Goal: Information Seeking & Learning: Learn about a topic

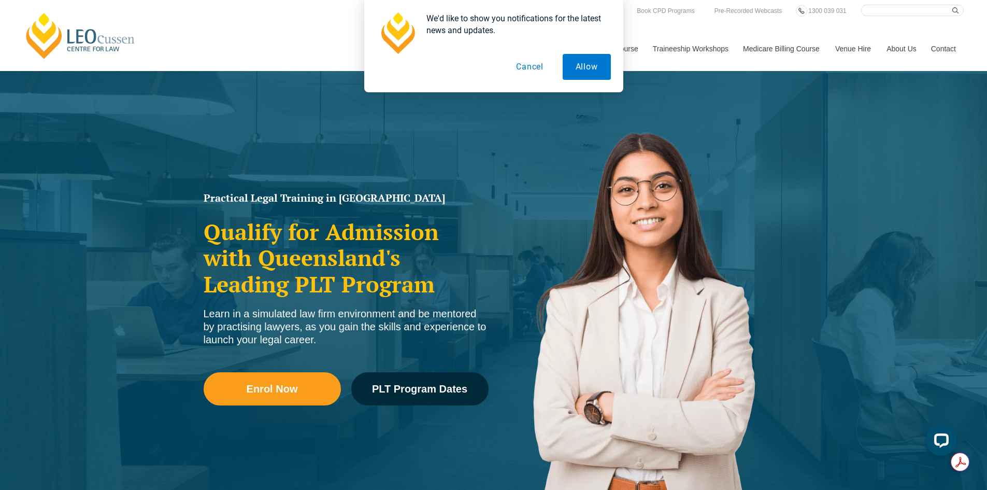
click at [518, 65] on button "Cancel" at bounding box center [529, 67] width 53 height 26
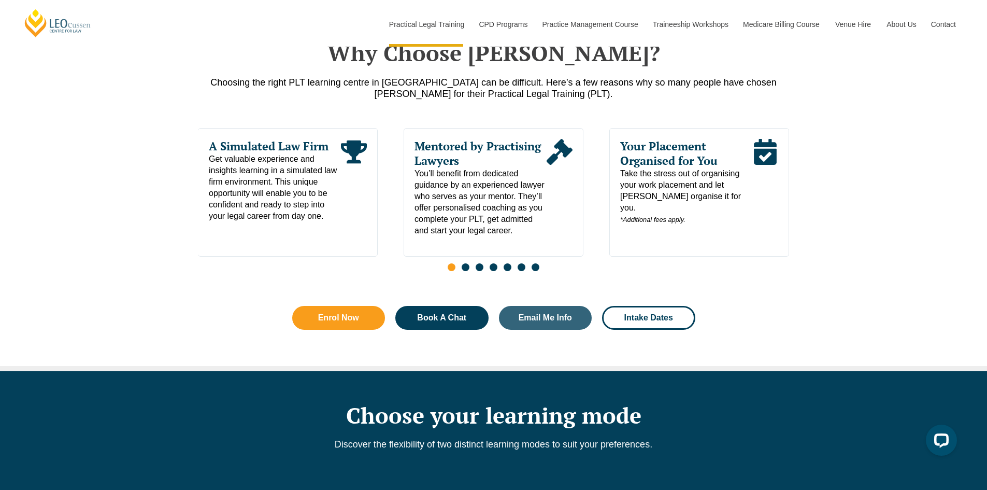
scroll to position [467, 0]
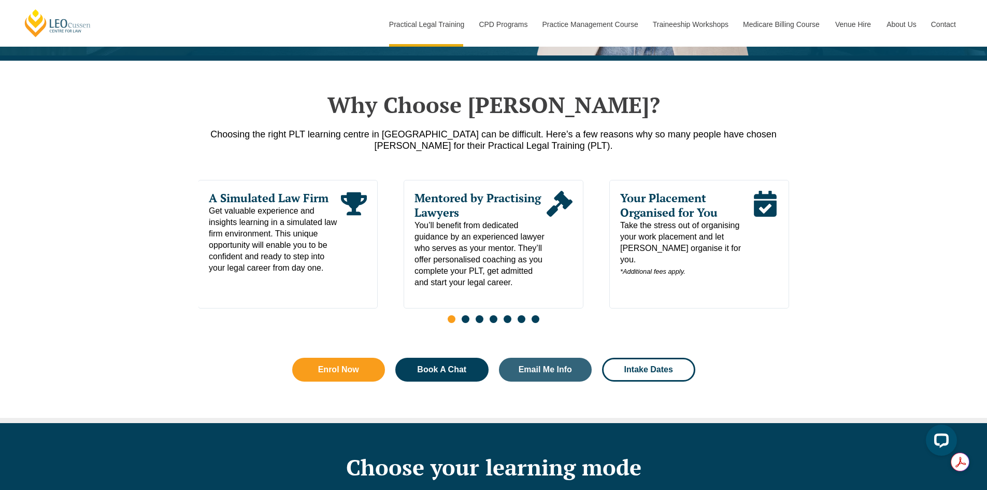
click at [468, 321] on span "Go to slide 2" at bounding box center [466, 319] width 8 height 8
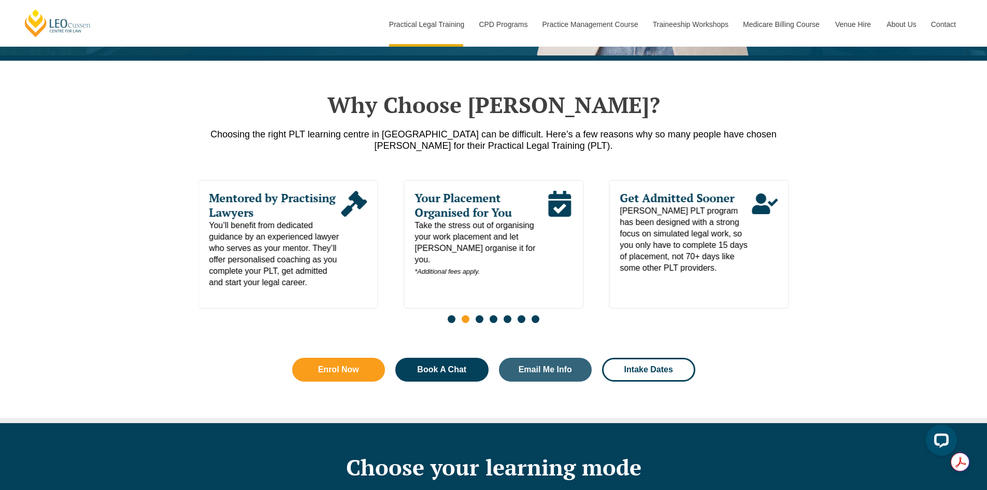
click at [668, 243] on span "[PERSON_NAME] PLT program has been designed with a strong focus on simulated le…" at bounding box center [686, 239] width 132 height 68
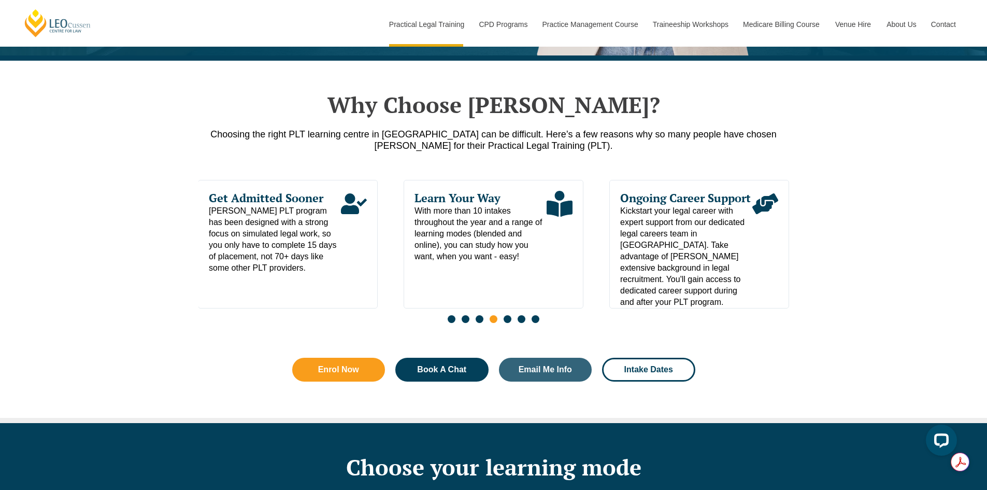
click at [509, 321] on span "Go to slide 5" at bounding box center [508, 319] width 8 height 8
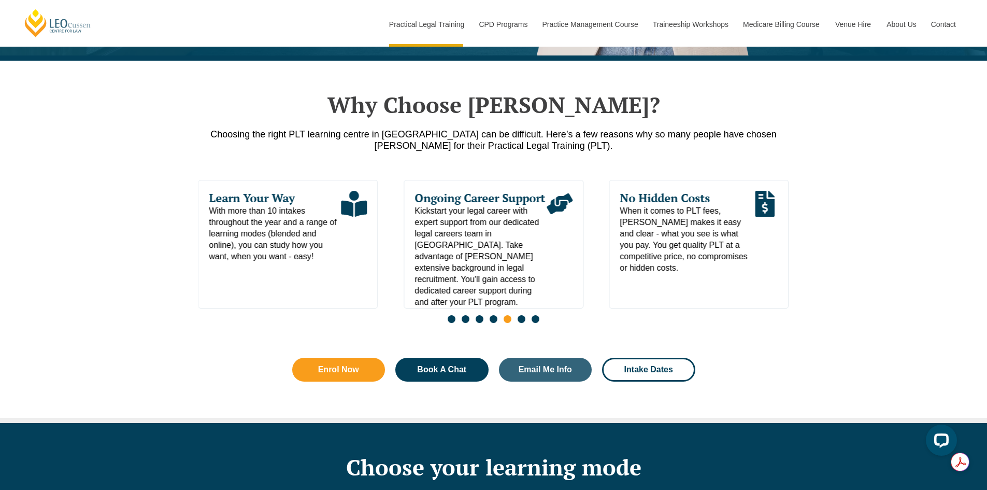
click at [523, 323] on span "Go to slide 6" at bounding box center [522, 319] width 8 height 8
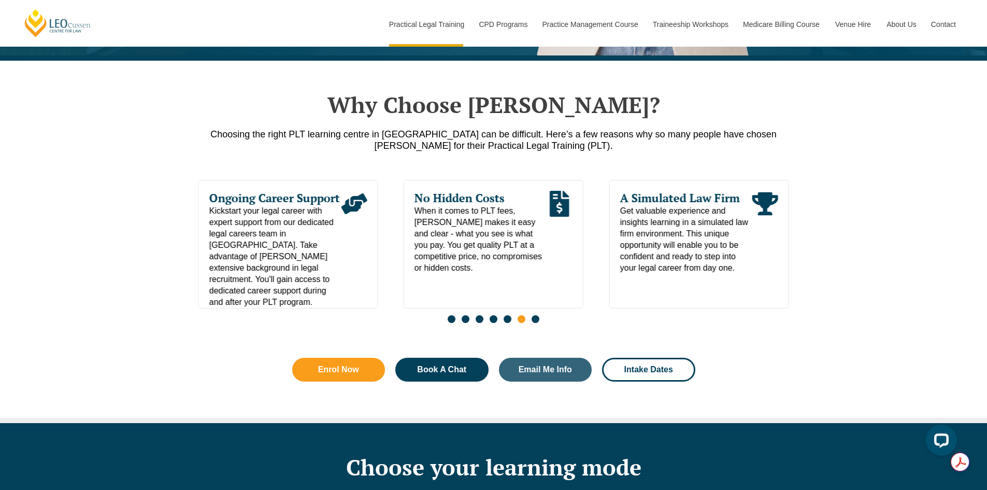
click at [537, 323] on span "Go to slide 7" at bounding box center [536, 319] width 8 height 8
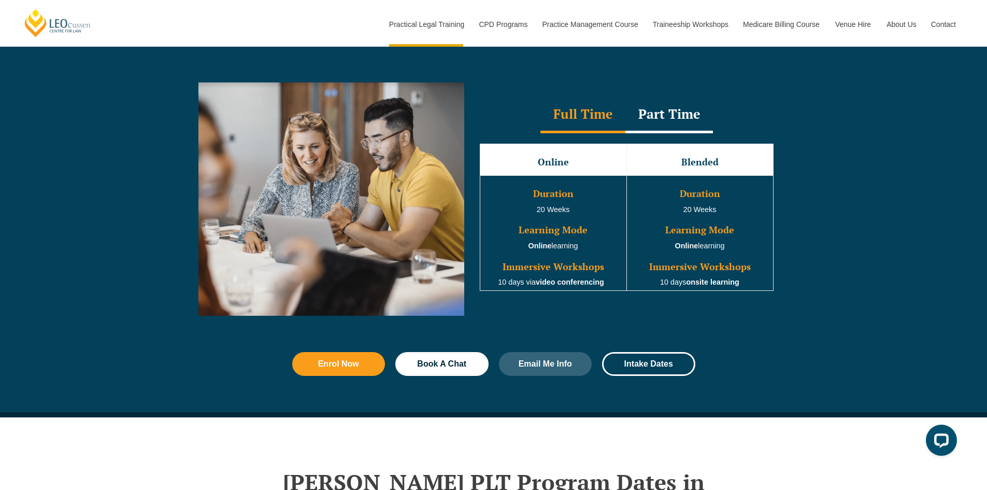
scroll to position [933, 0]
drag, startPoint x: 541, startPoint y: 207, endPoint x: 611, endPoint y: 216, distance: 70.0
click at [611, 216] on td "Duration 20 Weeks Learning Mode Online learning Immersive Workshops 10 days via…" at bounding box center [553, 232] width 147 height 115
click at [597, 212] on td "Duration 20 Weeks Learning Mode Online learning Immersive Workshops 10 days via…" at bounding box center [553, 232] width 147 height 115
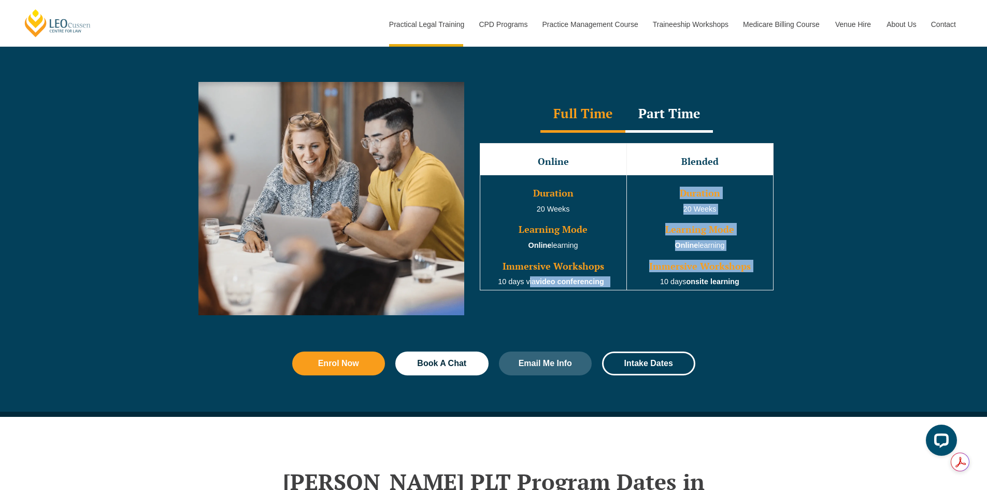
drag, startPoint x: 614, startPoint y: 284, endPoint x: 642, endPoint y: 288, distance: 28.2
click at [642, 288] on tr "Duration 20 Weeks Learning Mode Online learning Immersive Workshops 10 days via…" at bounding box center [626, 232] width 293 height 115
click at [609, 286] on strong at bounding box center [607, 281] width 2 height 8
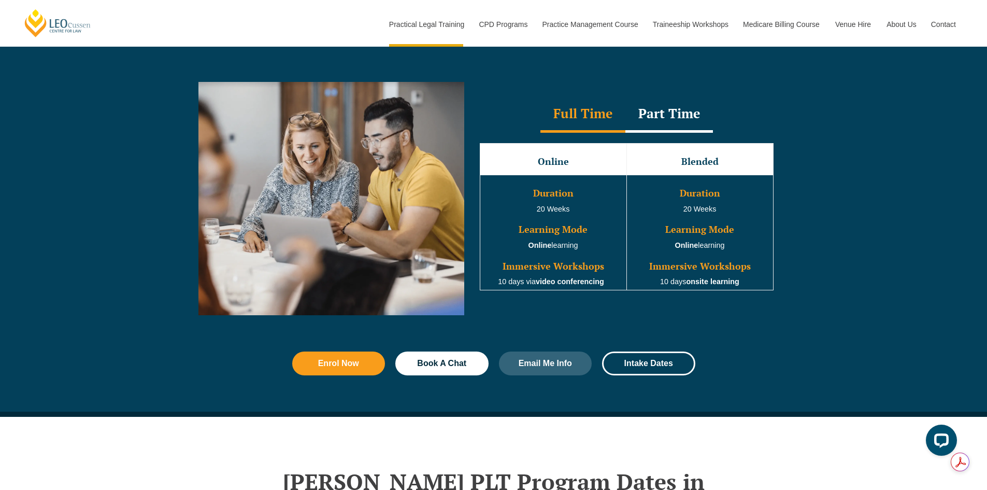
click at [652, 121] on div "Part Time" at bounding box center [670, 114] width 88 height 36
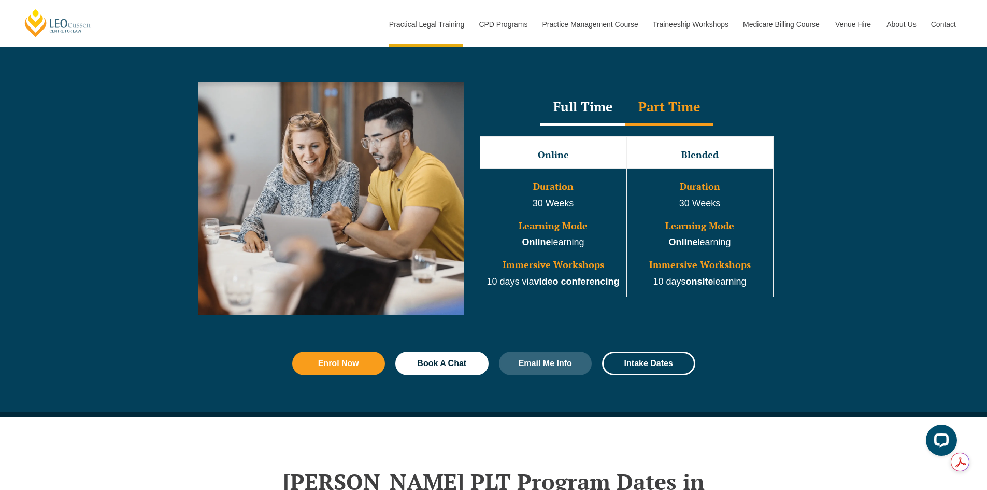
click at [596, 121] on div "Full Time" at bounding box center [583, 108] width 85 height 36
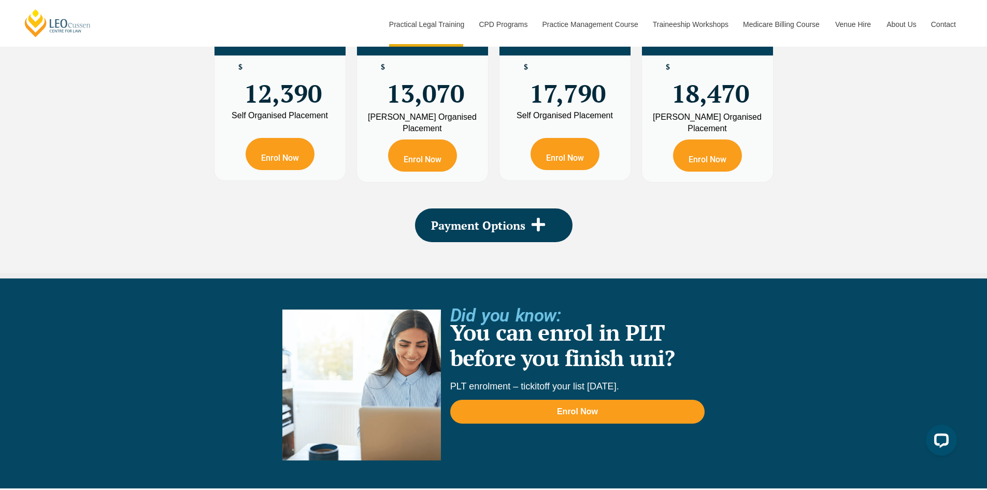
scroll to position [1814, 0]
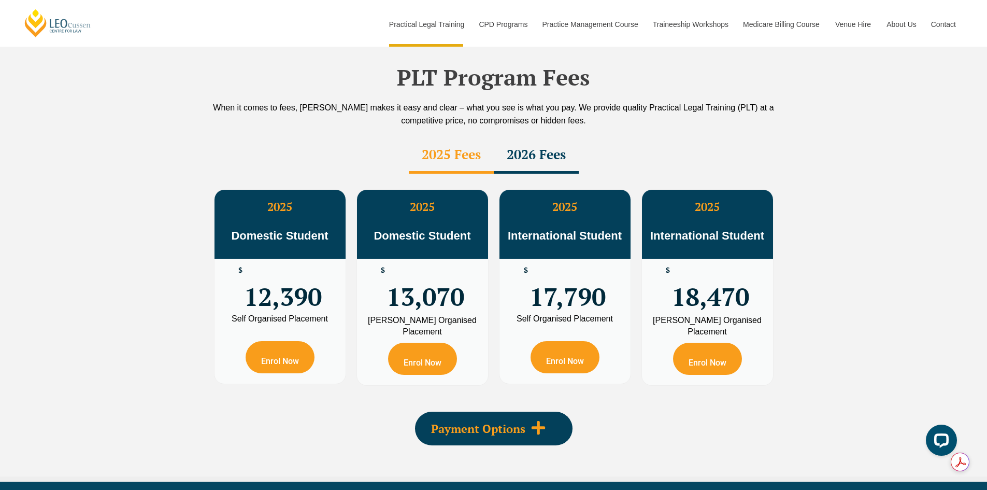
click at [549, 420] on span at bounding box center [539, 428] width 26 height 17
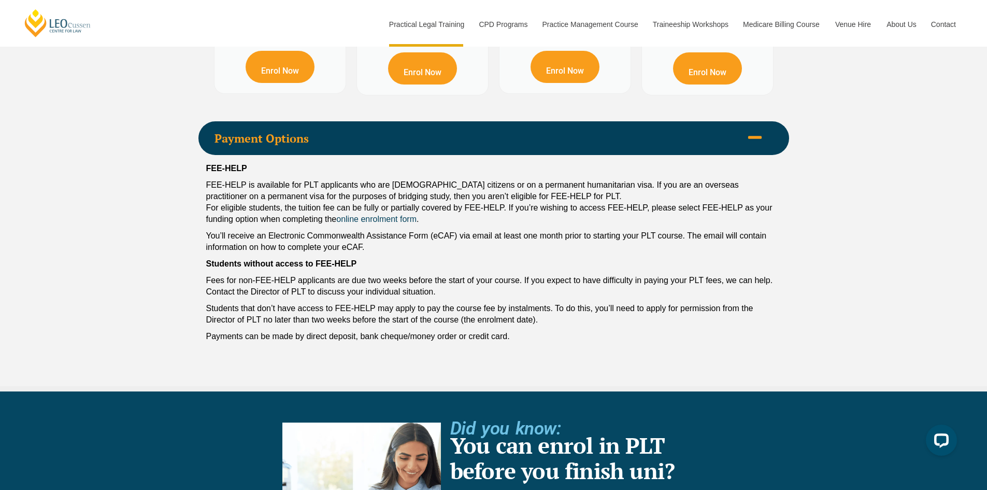
scroll to position [2125, 0]
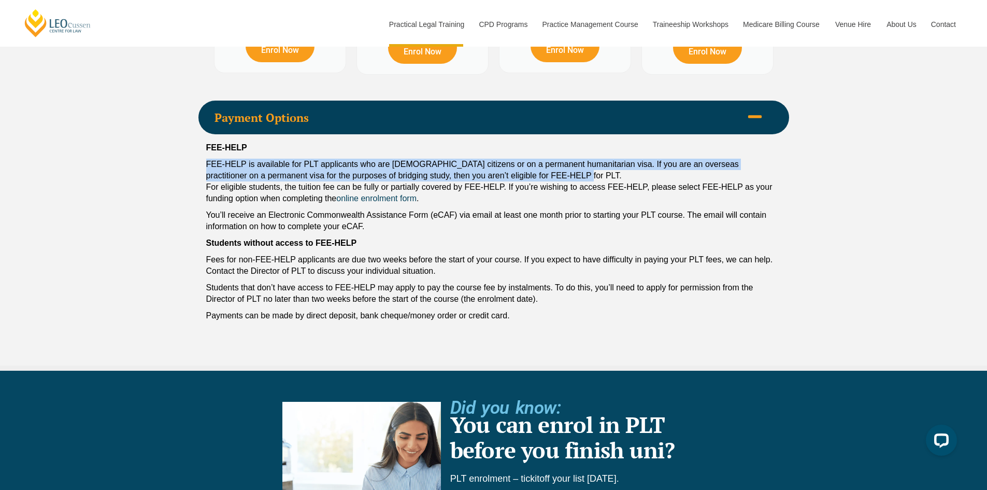
drag, startPoint x: 208, startPoint y: 131, endPoint x: 572, endPoint y: 155, distance: 364.2
click at [572, 155] on div "FEE-HELP FEE-HELP is available for PLT applicants who are [DEMOGRAPHIC_DATA] ci…" at bounding box center [494, 234] width 591 height 200
click at [572, 159] on p "FEE-HELP is available for PLT applicants who are [DEMOGRAPHIC_DATA] citizens or…" at bounding box center [493, 182] width 575 height 46
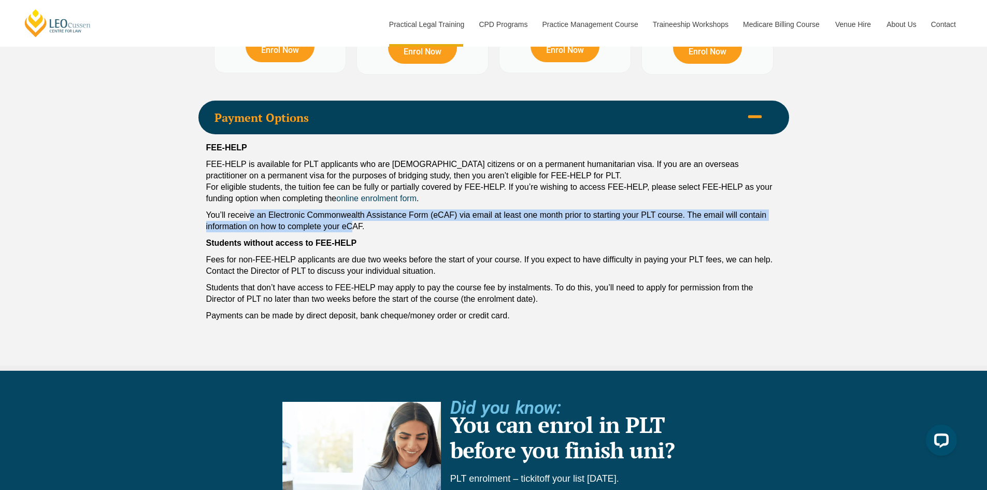
drag, startPoint x: 249, startPoint y: 191, endPoint x: 350, endPoint y: 203, distance: 101.7
click at [350, 209] on p "You’ll receive an Electronic Commonwealth Assistance Form (eCAF) via email at l…" at bounding box center [493, 220] width 575 height 23
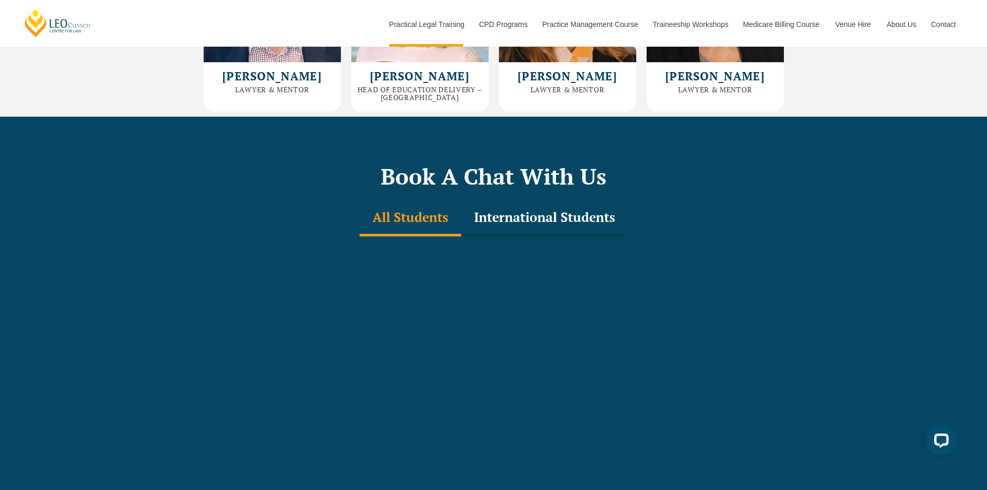
scroll to position [3421, 0]
